Goal: Find specific page/section: Find specific page/section

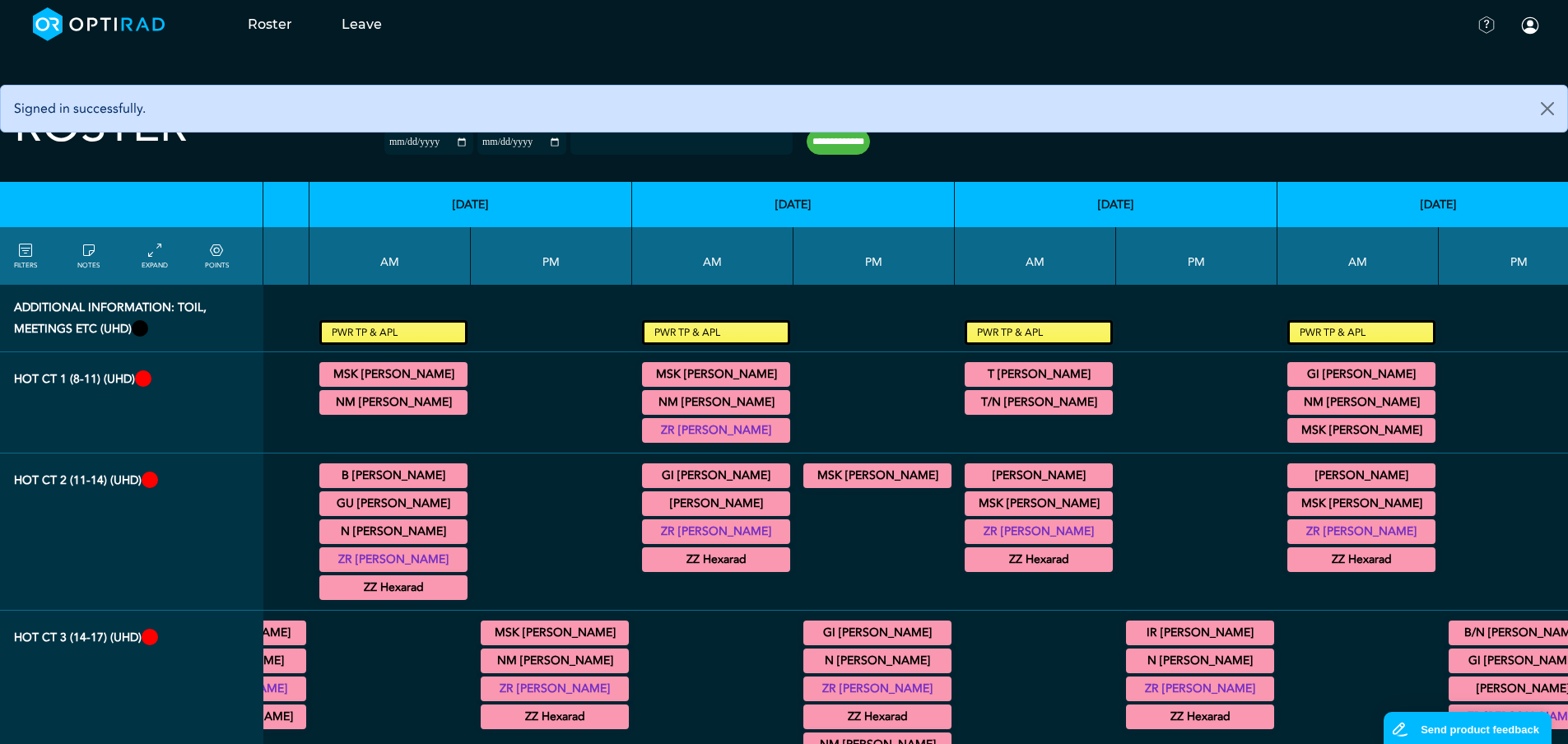
click at [648, 141] on input "null" at bounding box center [613, 140] width 82 height 15
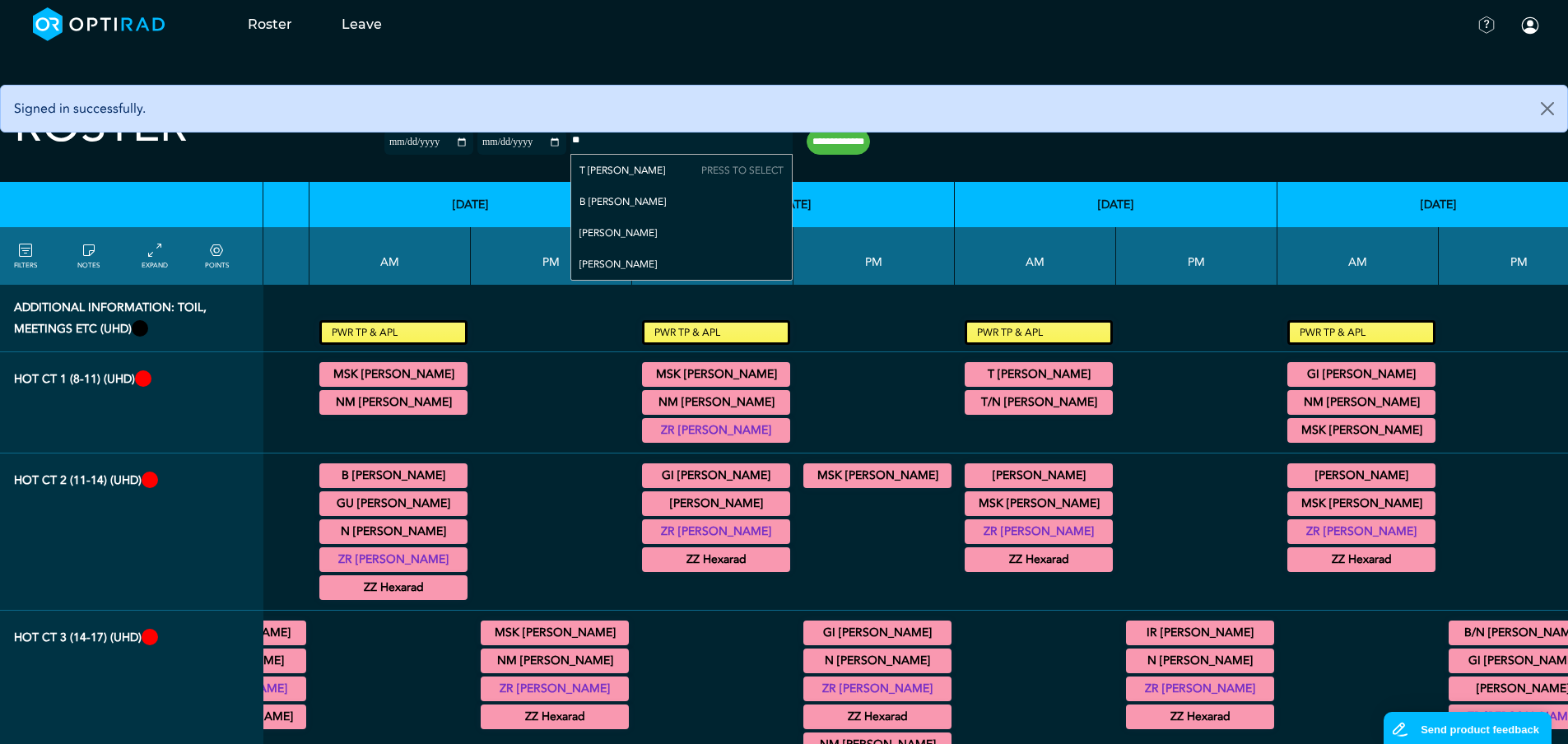
type input "***"
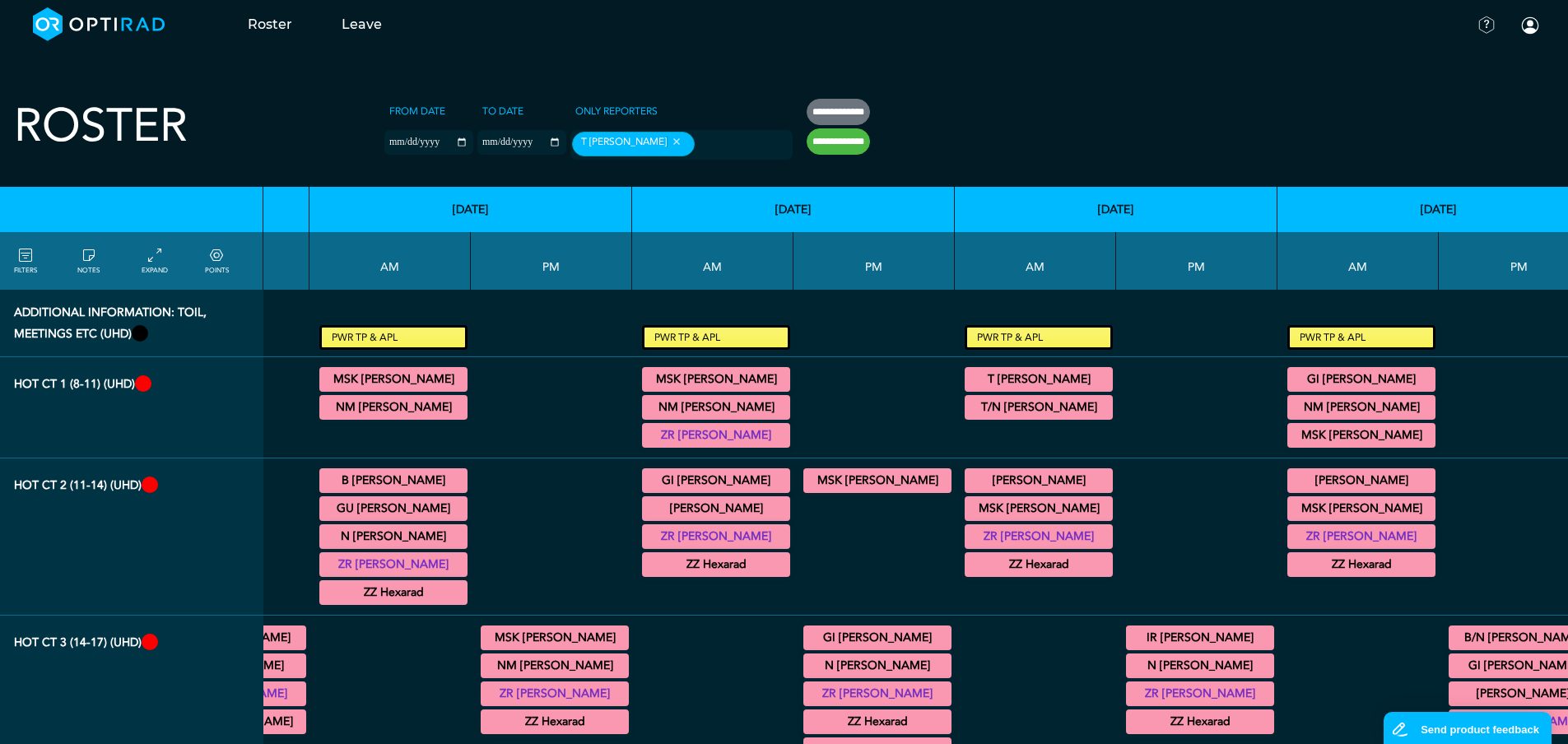
click at [845, 148] on input "**********" at bounding box center [839, 141] width 64 height 26
type input "**********"
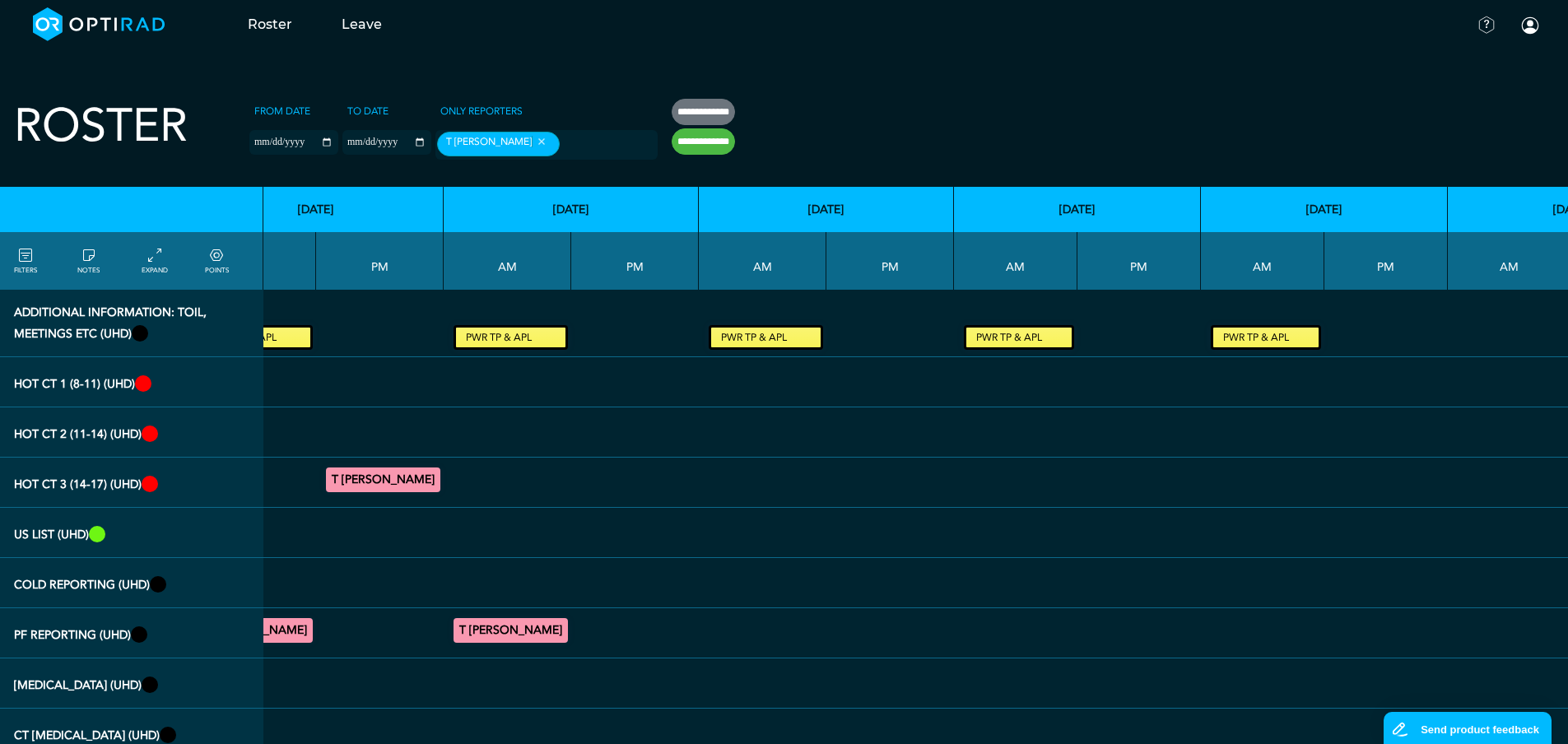
scroll to position [0, 117]
click at [752, 342] on small "PWR TP & APL" at bounding box center [763, 336] width 109 height 19
click at [772, 337] on small "PWR TP & APL" at bounding box center [763, 336] width 109 height 19
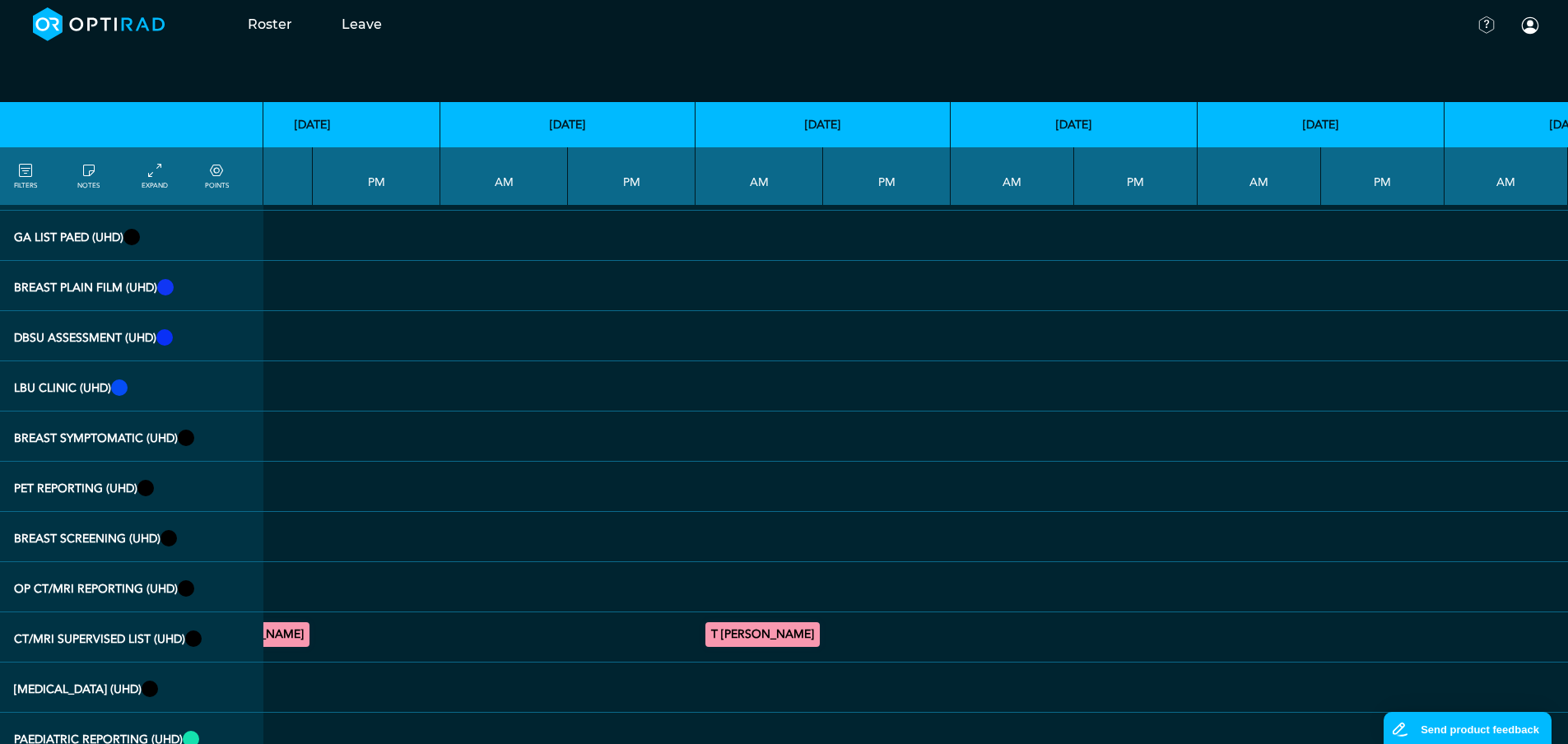
scroll to position [988, 117]
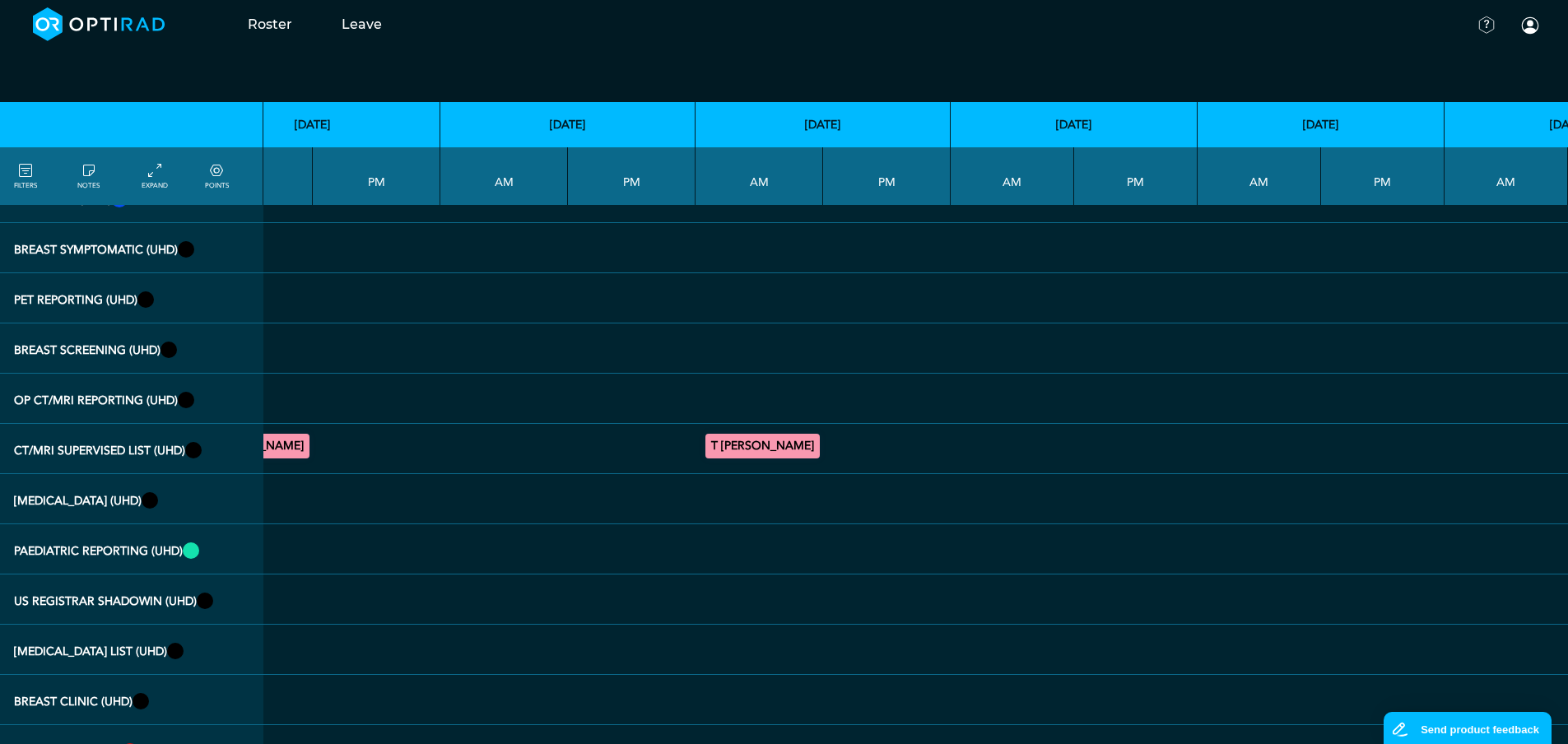
click at [756, 446] on summary "T [PERSON_NAME]" at bounding box center [763, 445] width 109 height 19
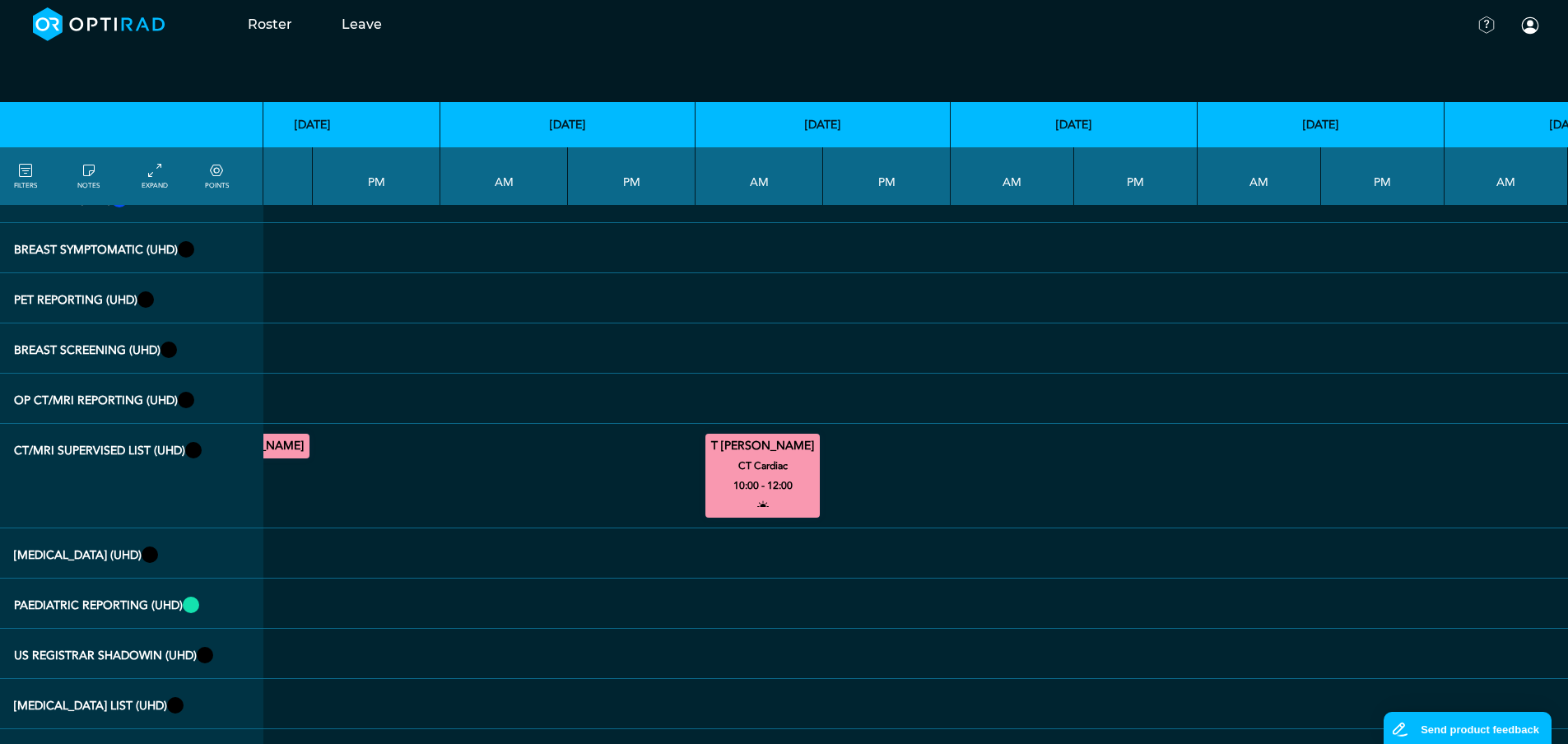
click at [754, 445] on summary "T [PERSON_NAME]" at bounding box center [763, 445] width 109 height 19
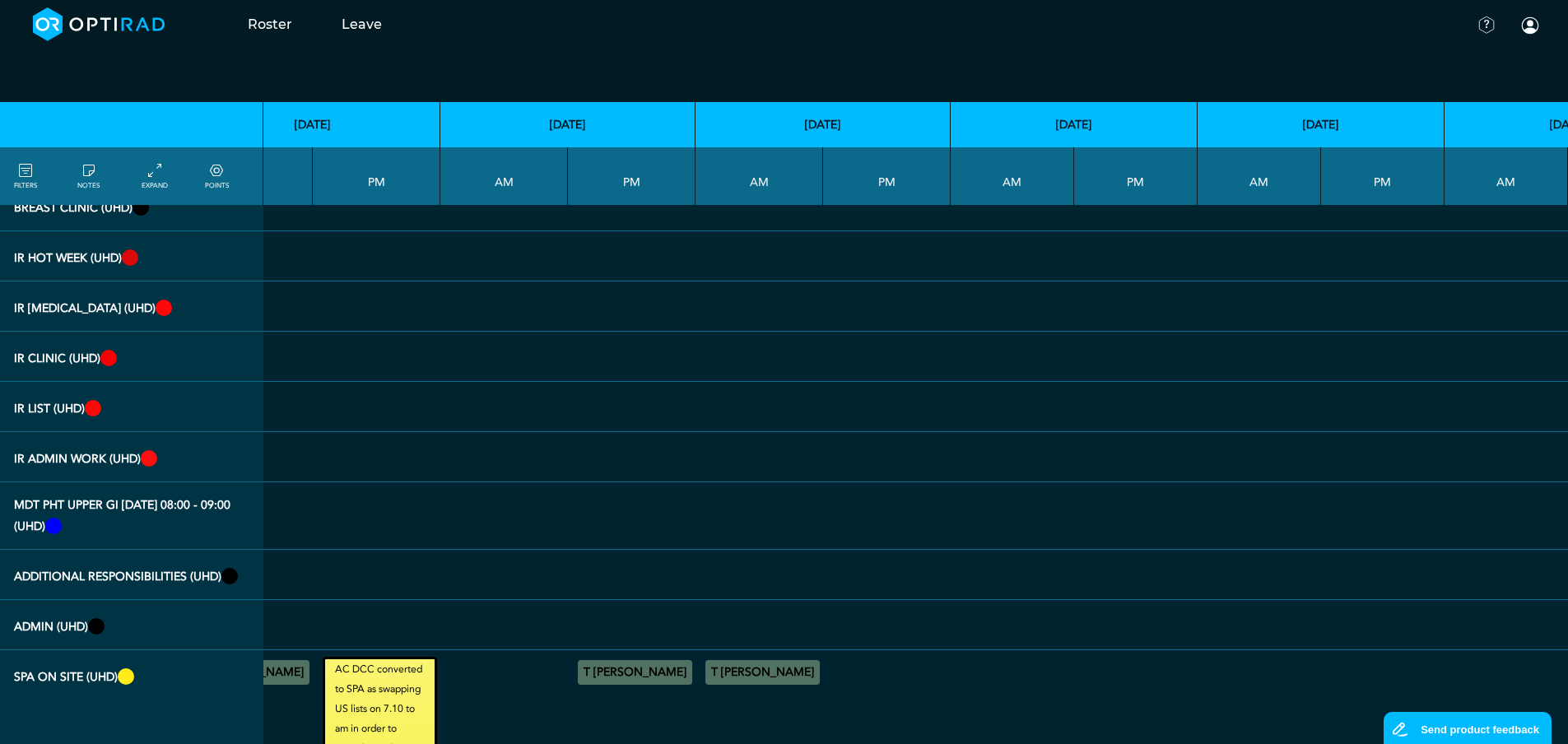
scroll to position [1893, 117]
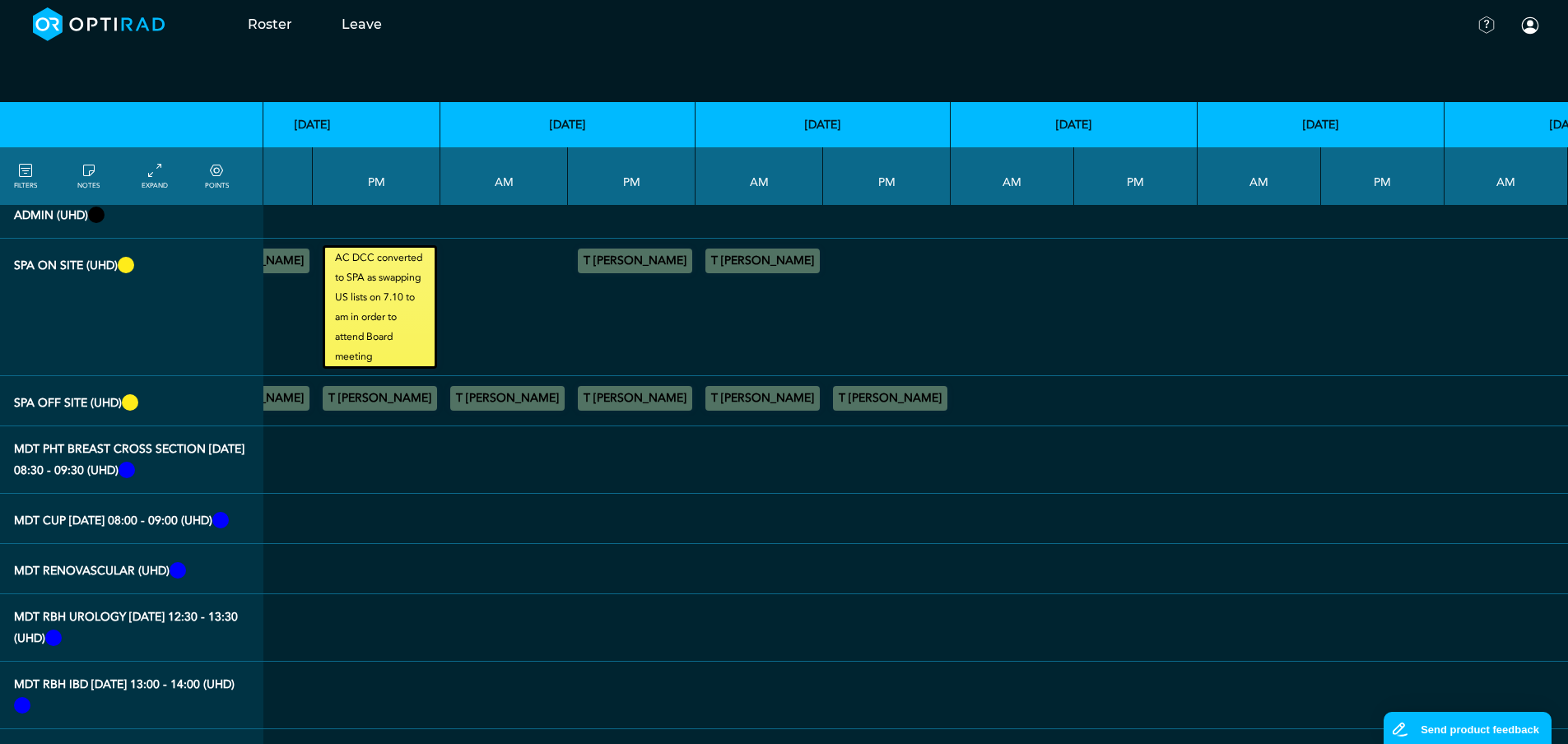
click at [747, 267] on summary "T [PERSON_NAME]" at bounding box center [763, 261] width 109 height 19
click at [753, 252] on summary "T [PERSON_NAME]" at bounding box center [763, 261] width 109 height 19
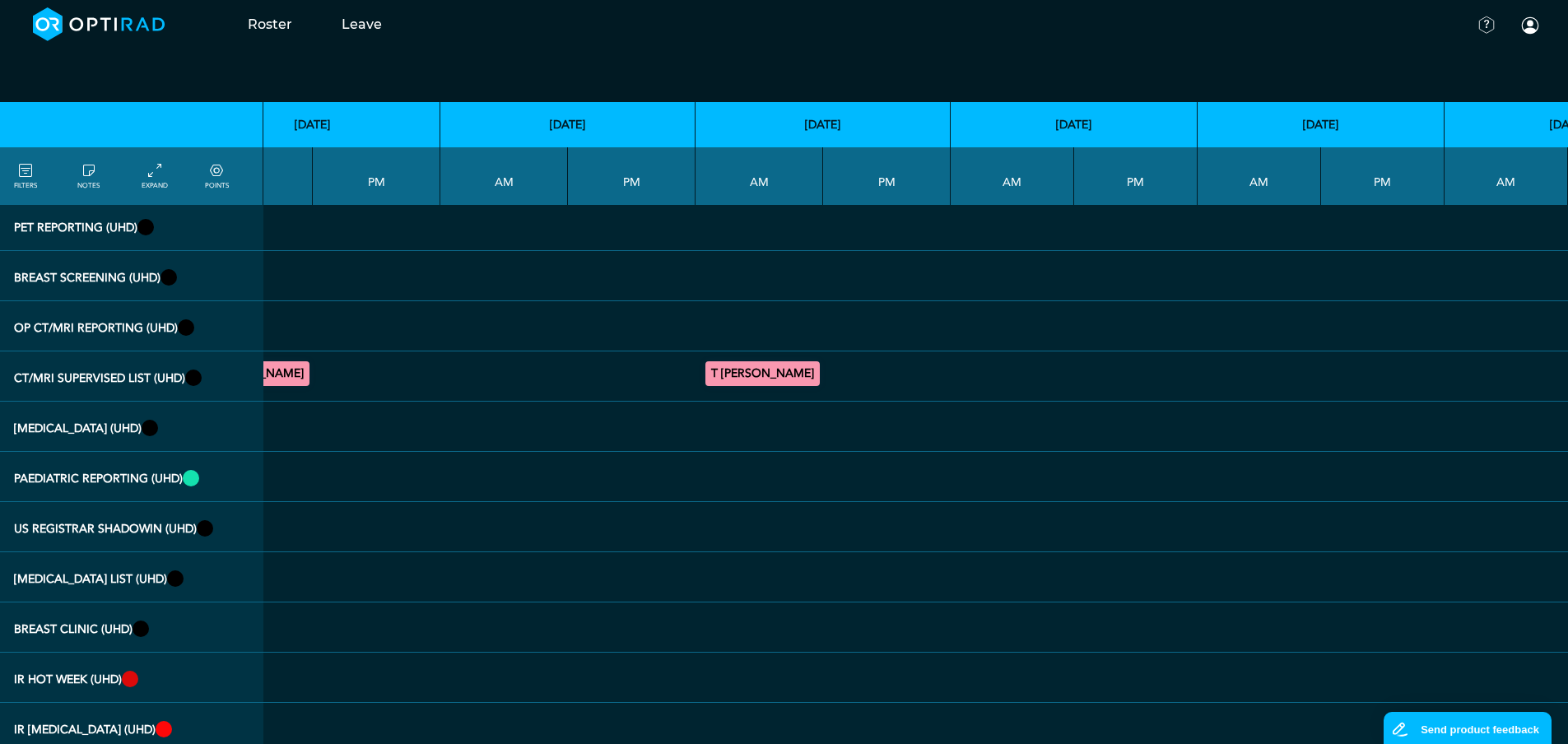
scroll to position [1028, 117]
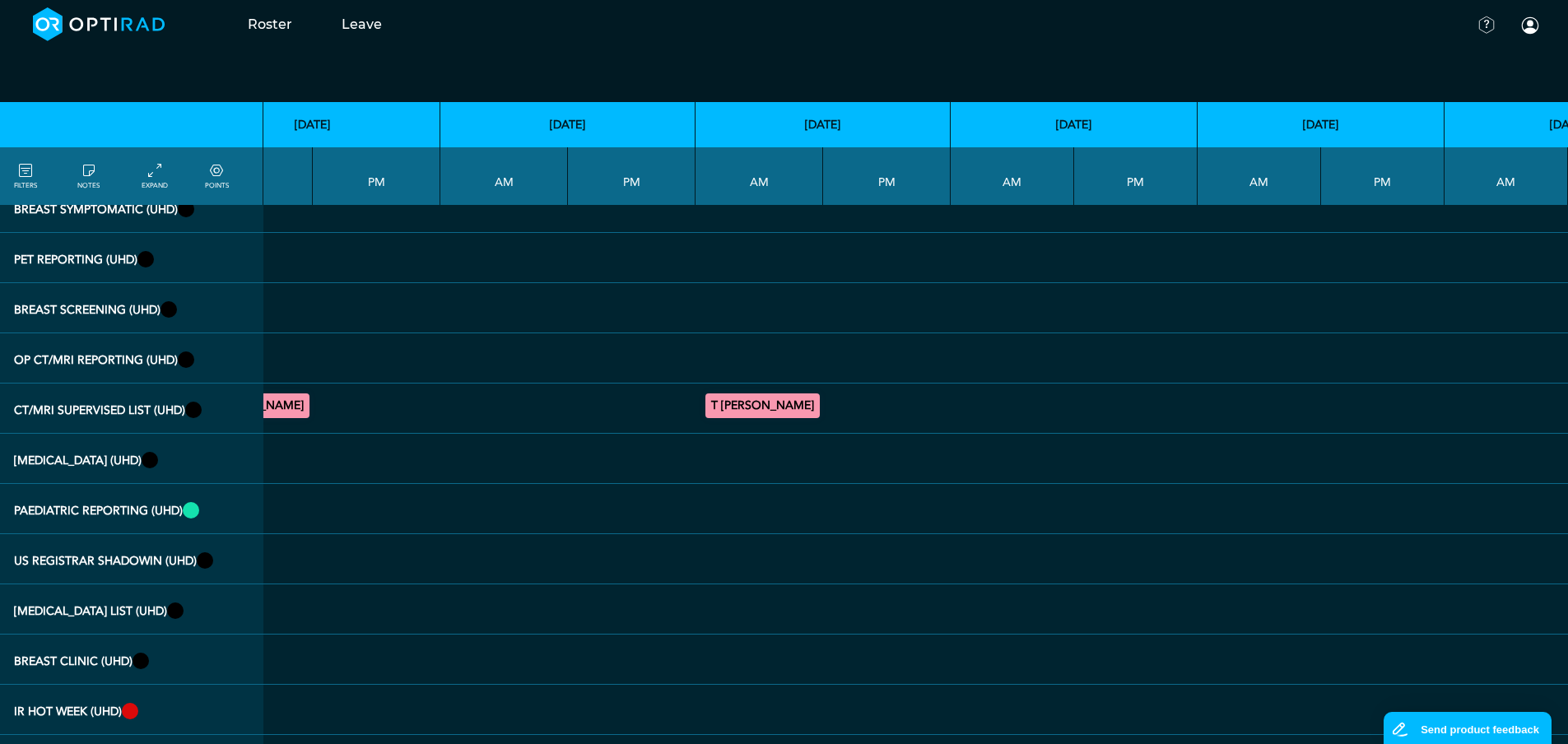
click at [761, 410] on summary "T [PERSON_NAME]" at bounding box center [763, 405] width 109 height 19
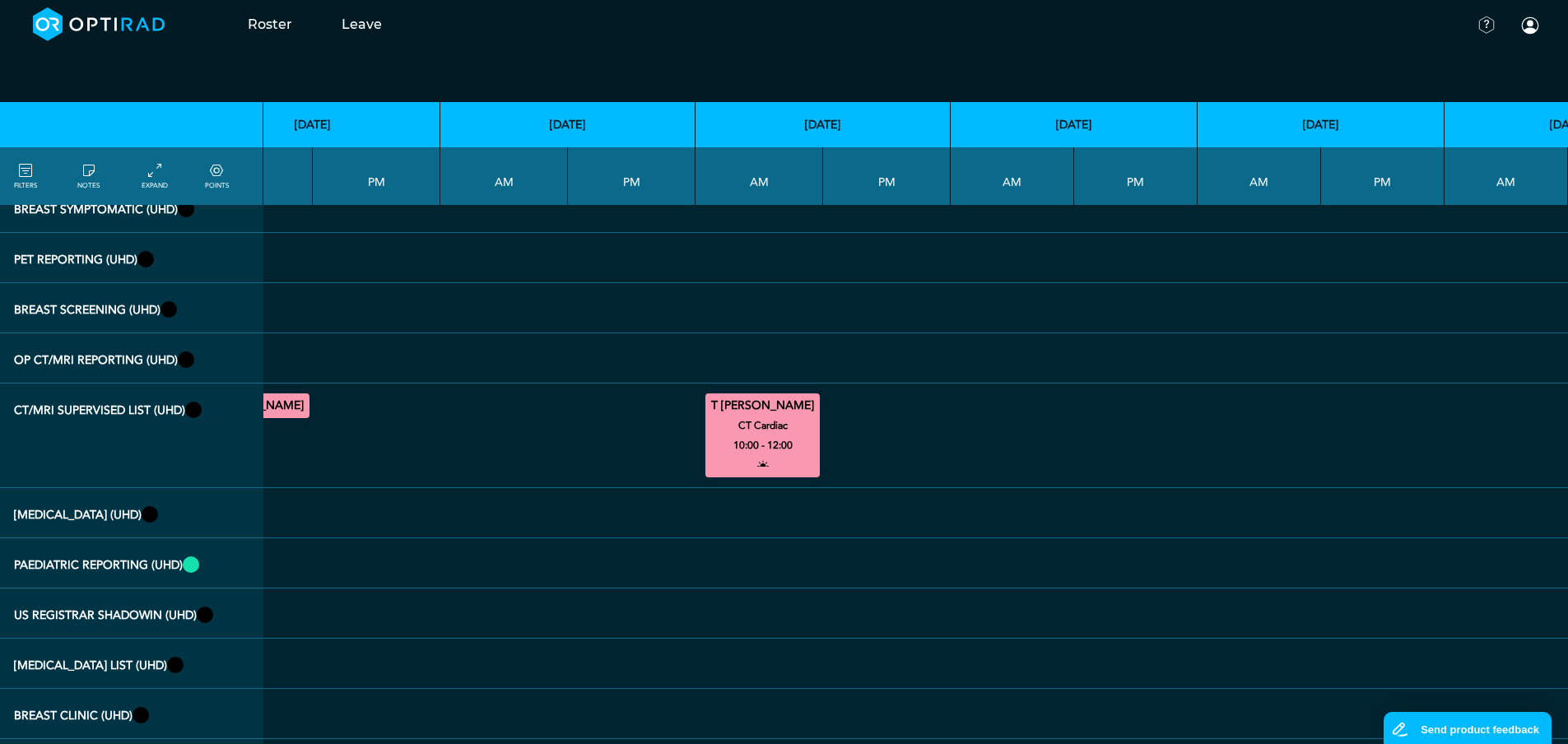
click at [766, 387] on td "T [PERSON_NAME] CT Cardiac 10:00 - 12:00" at bounding box center [760, 435] width 128 height 104
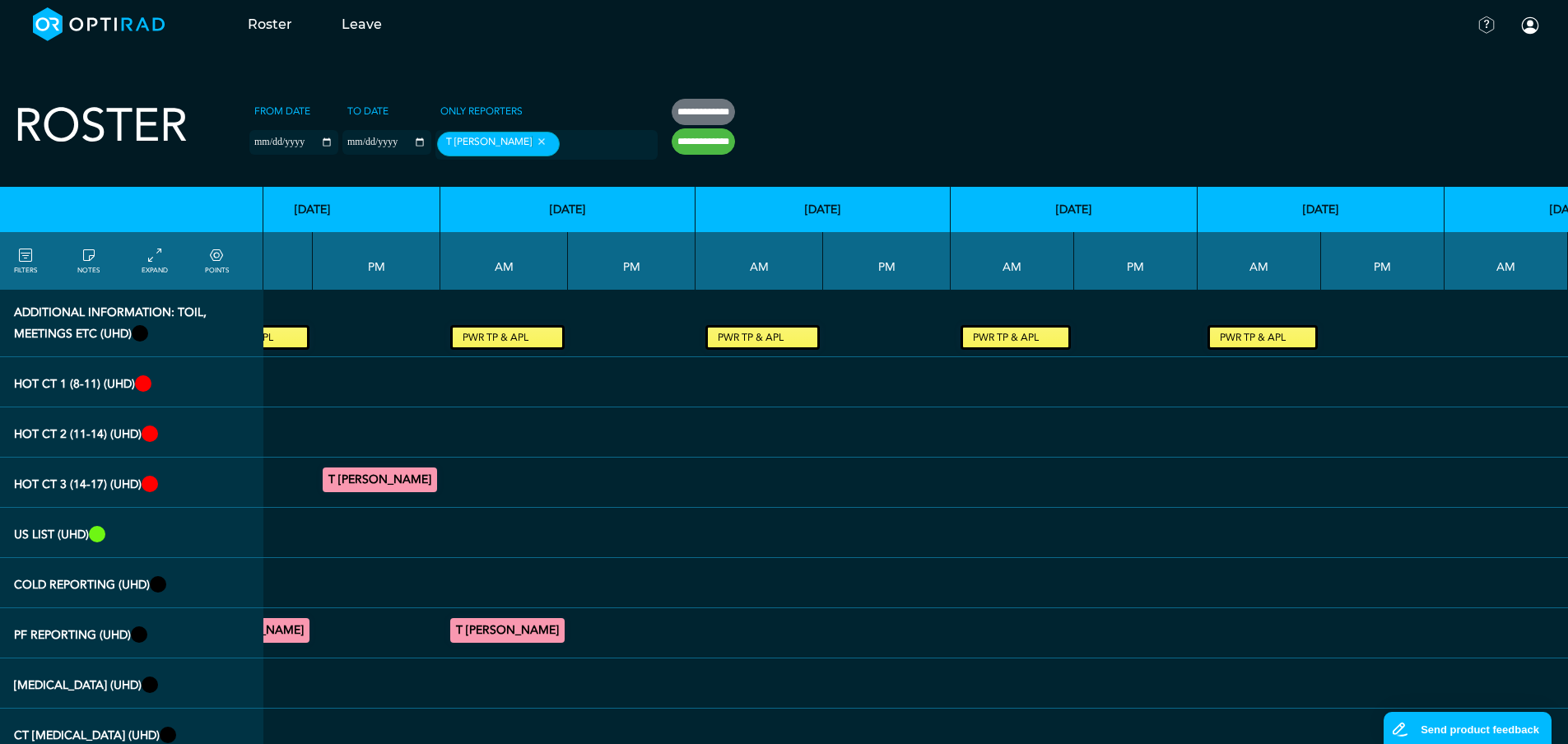
scroll to position [0, 0]
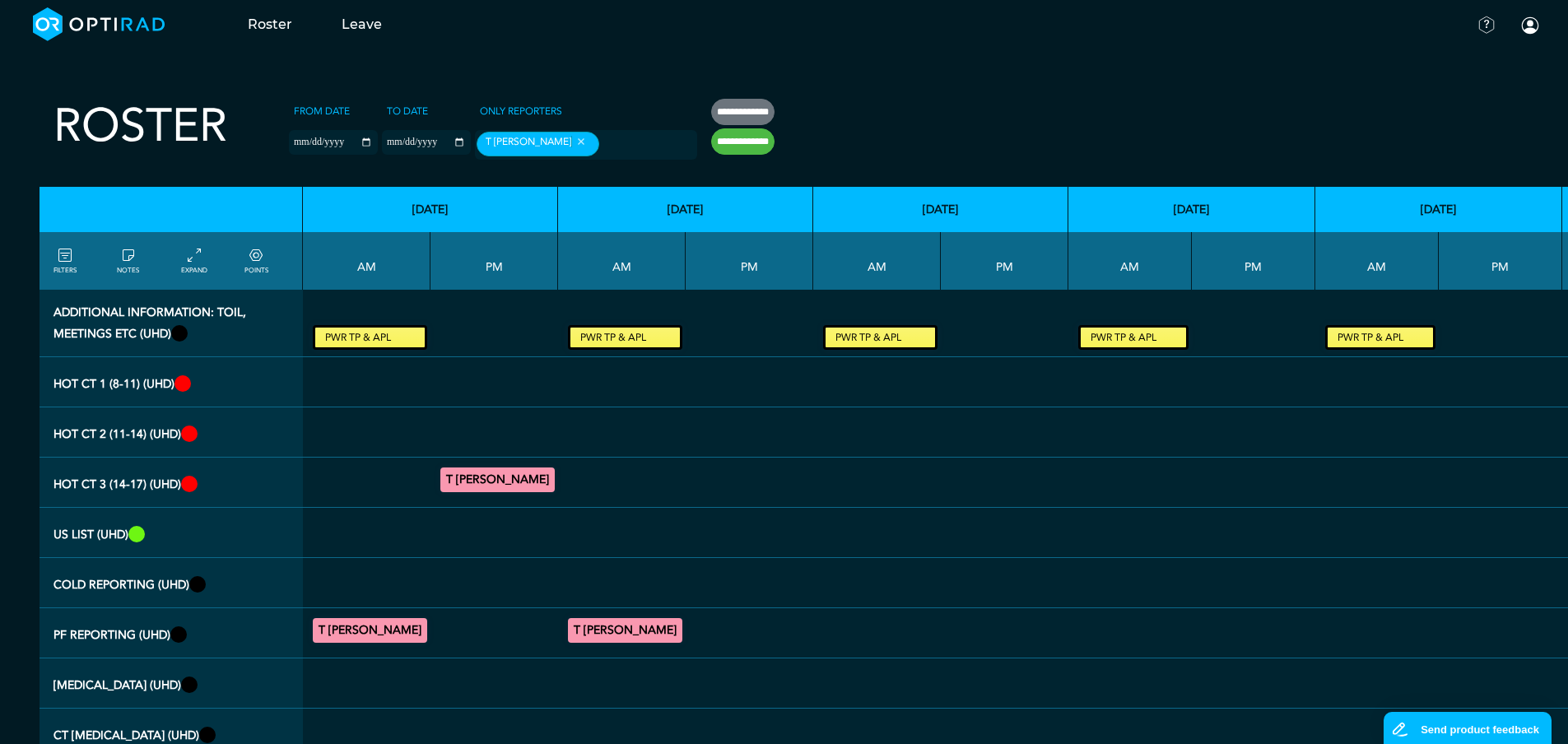
click at [327, 380] on div at bounding box center [367, 382] width 115 height 36
click at [357, 429] on div at bounding box center [367, 432] width 115 height 36
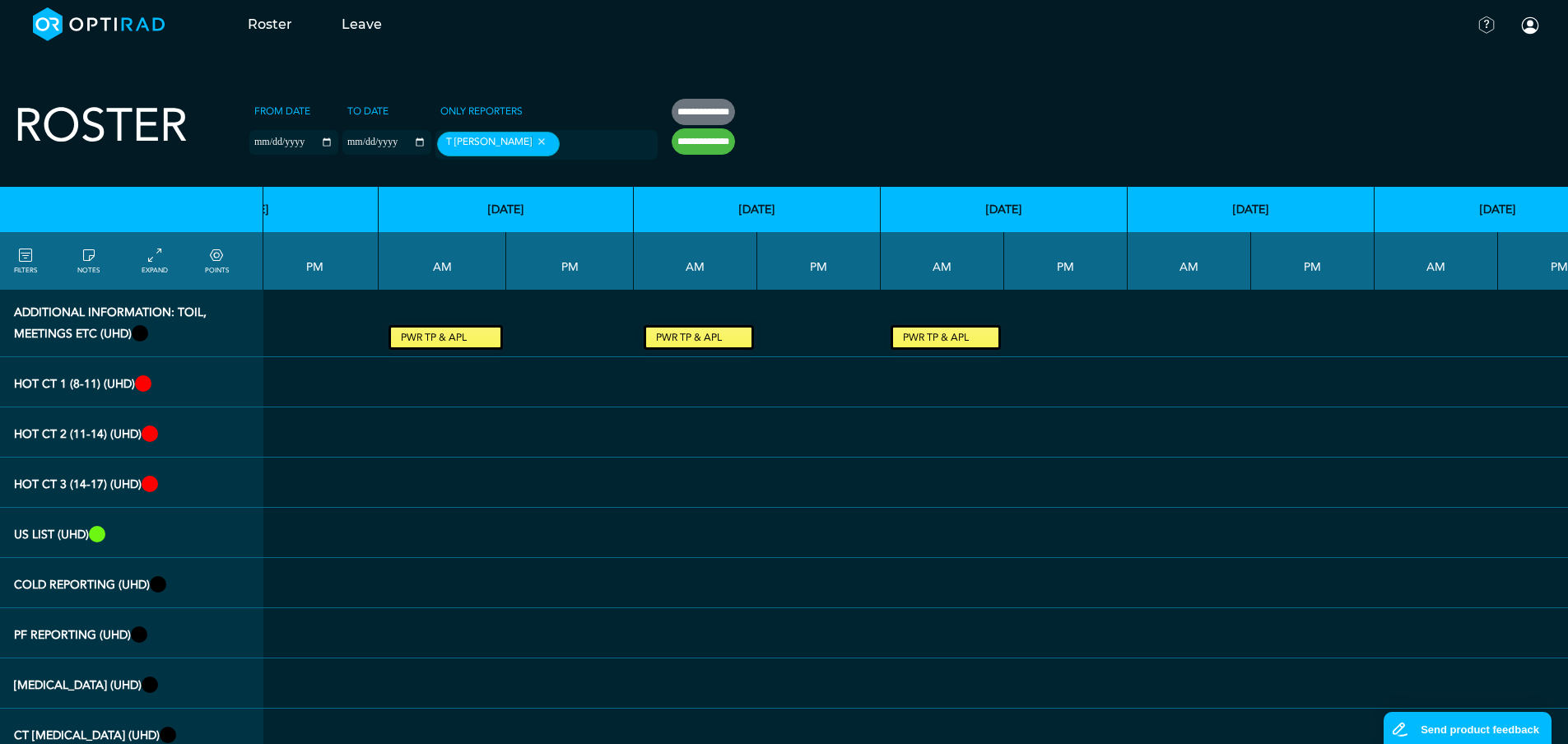
scroll to position [0, 465]
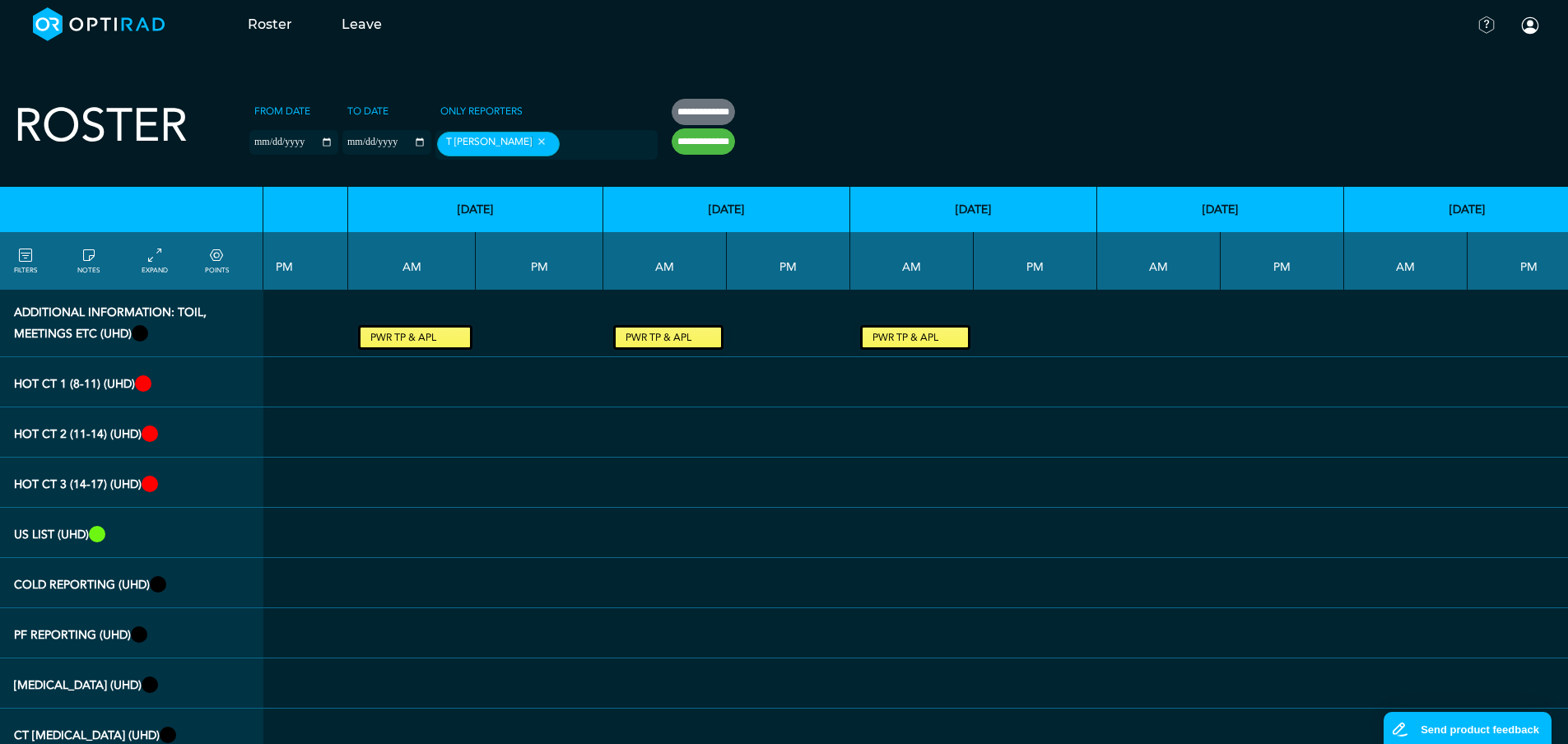
click at [423, 337] on small "PWR TP & APL" at bounding box center [415, 336] width 109 height 19
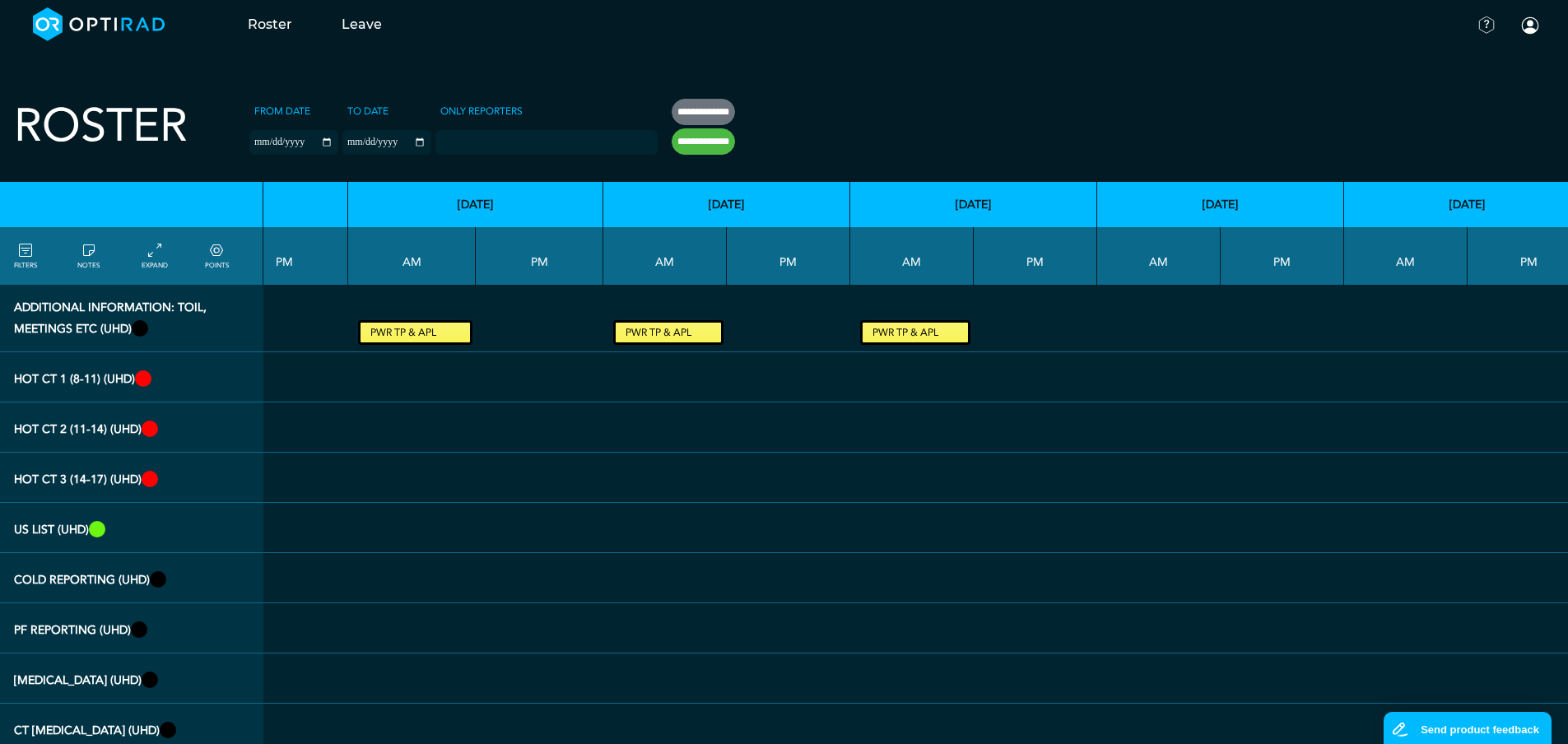
click at [699, 113] on input "**********" at bounding box center [704, 112] width 64 height 26
type input "**********"
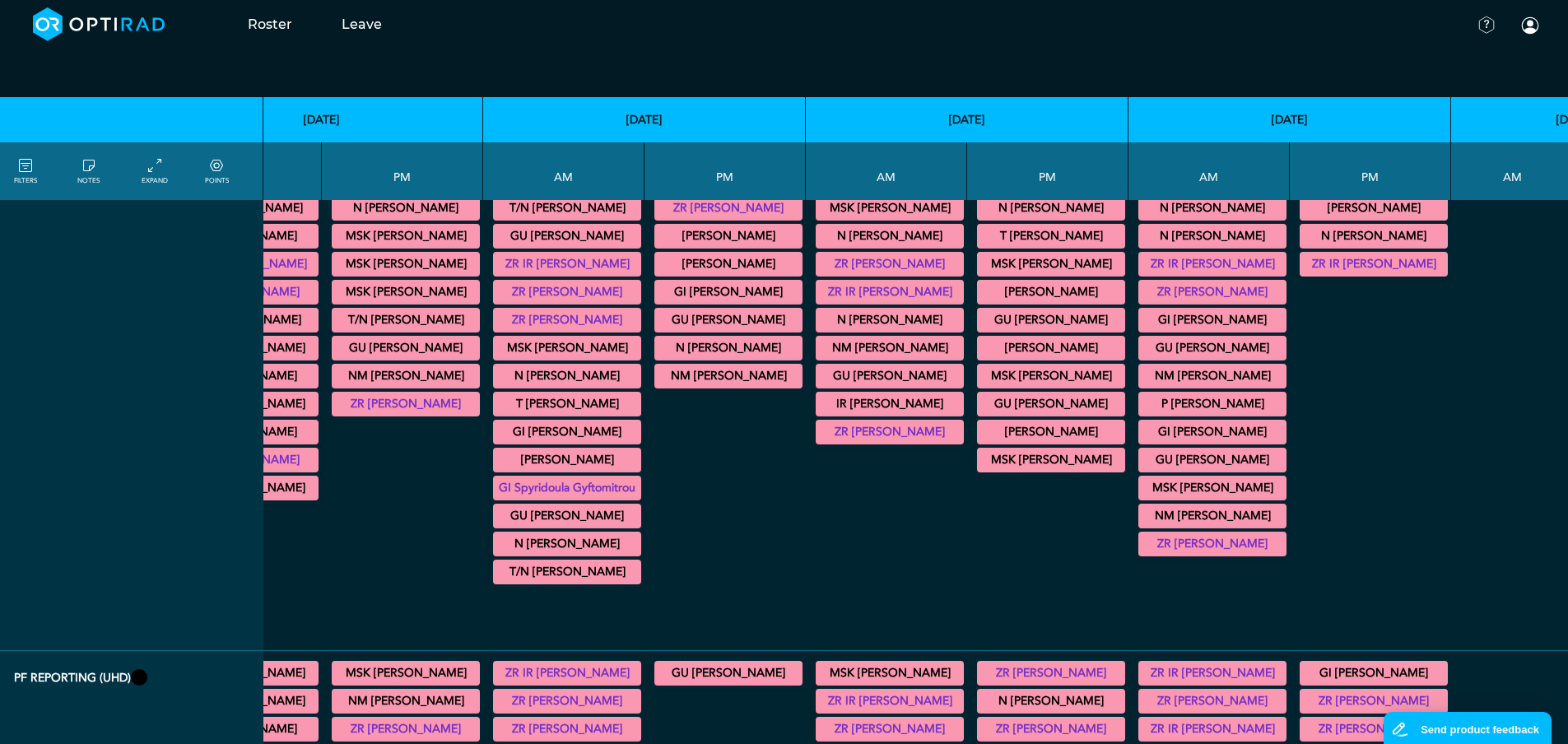
scroll to position [1070, 465]
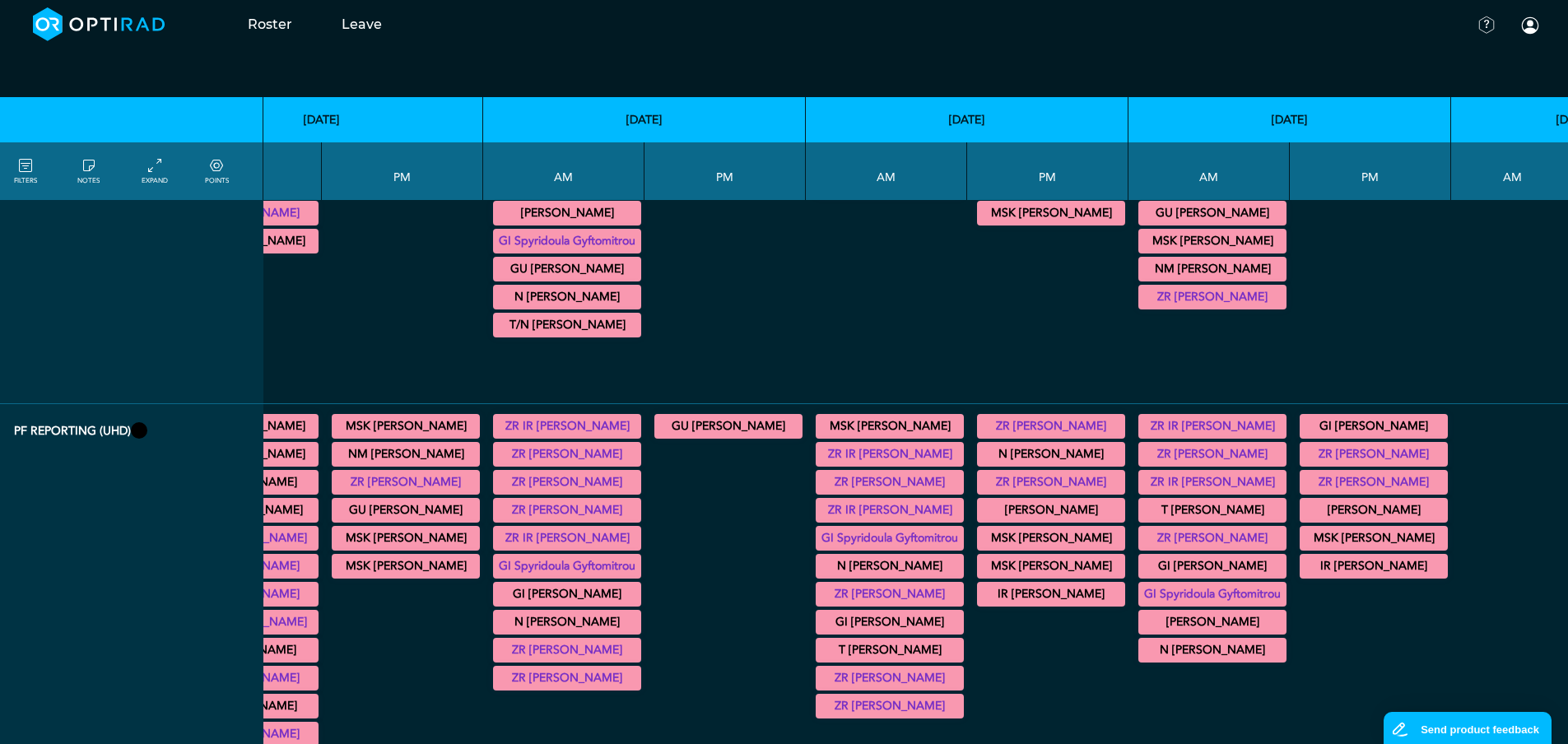
click at [92, 174] on icon at bounding box center [89, 166] width 13 height 18
click at [92, 168] on icon at bounding box center [89, 166] width 13 height 18
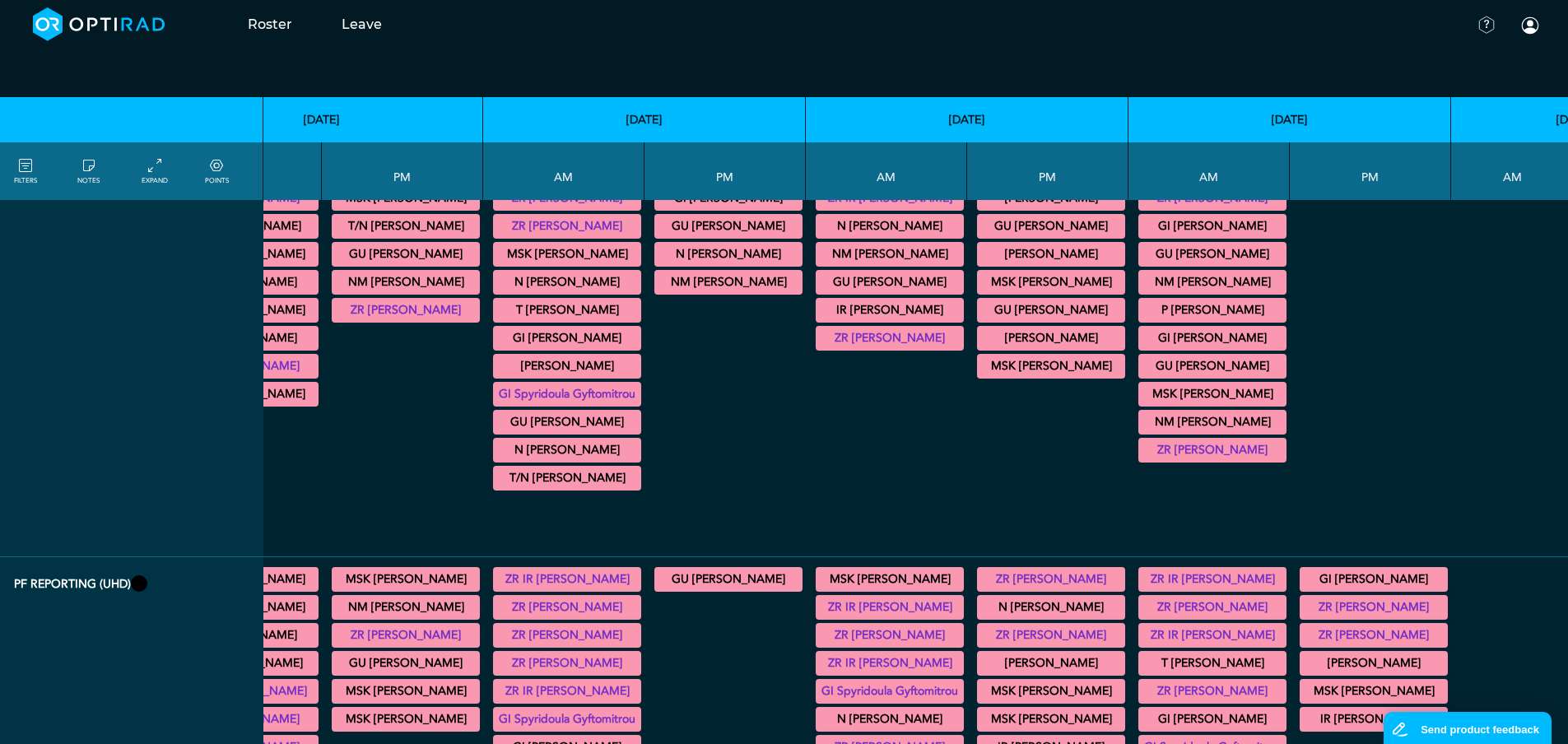
scroll to position [906, 465]
